Goal: Task Accomplishment & Management: Complete application form

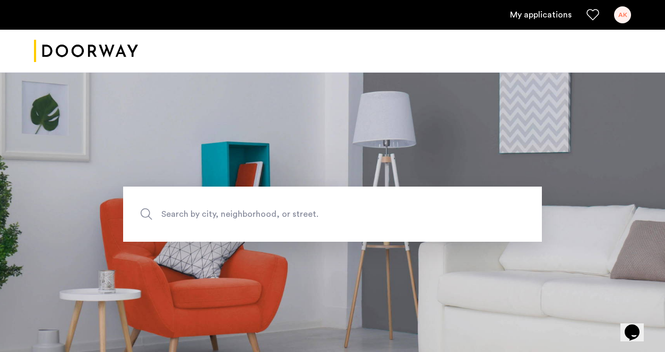
click at [547, 18] on link "My applications" at bounding box center [541, 14] width 62 height 13
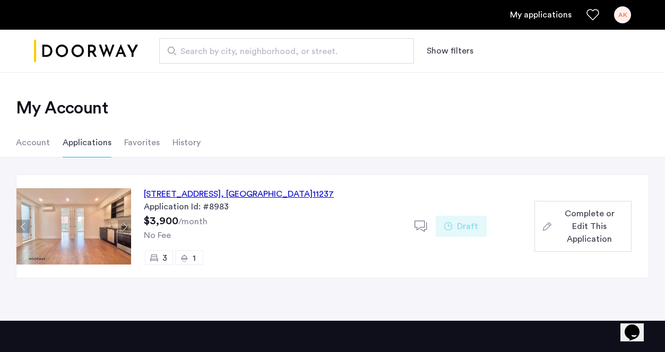
click at [557, 230] on span "Complete or Edit This Application" at bounding box center [589, 226] width 67 height 38
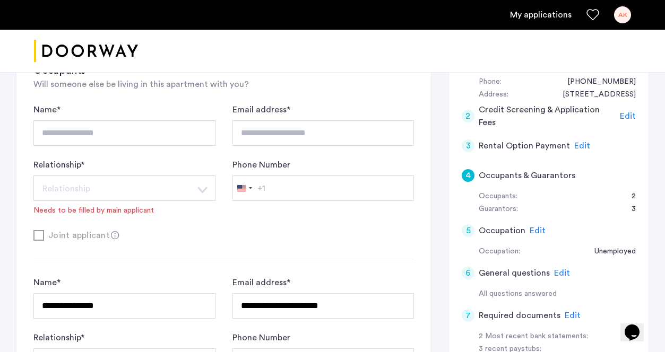
scroll to position [158, 0]
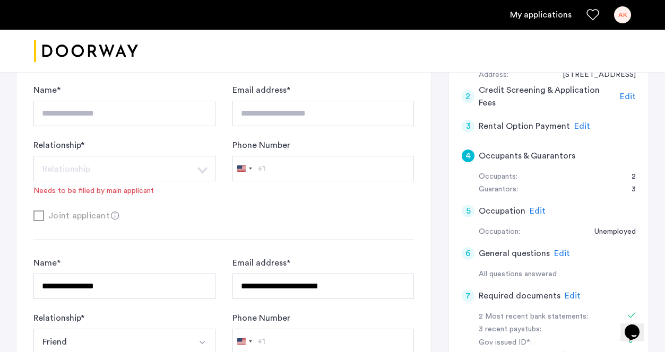
click at [489, 153] on h5 "Occupants & Guarantors" at bounding box center [527, 156] width 97 height 13
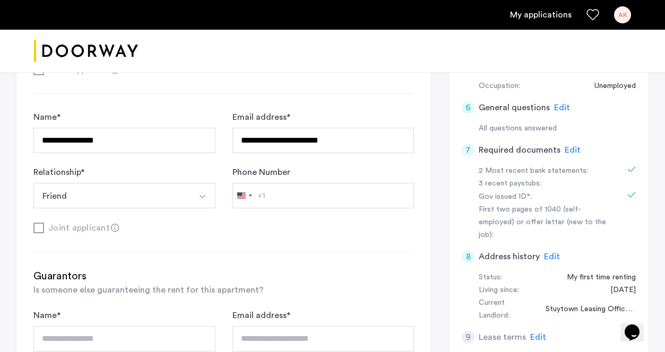
scroll to position [272, 0]
